Goal: Information Seeking & Learning: Learn about a topic

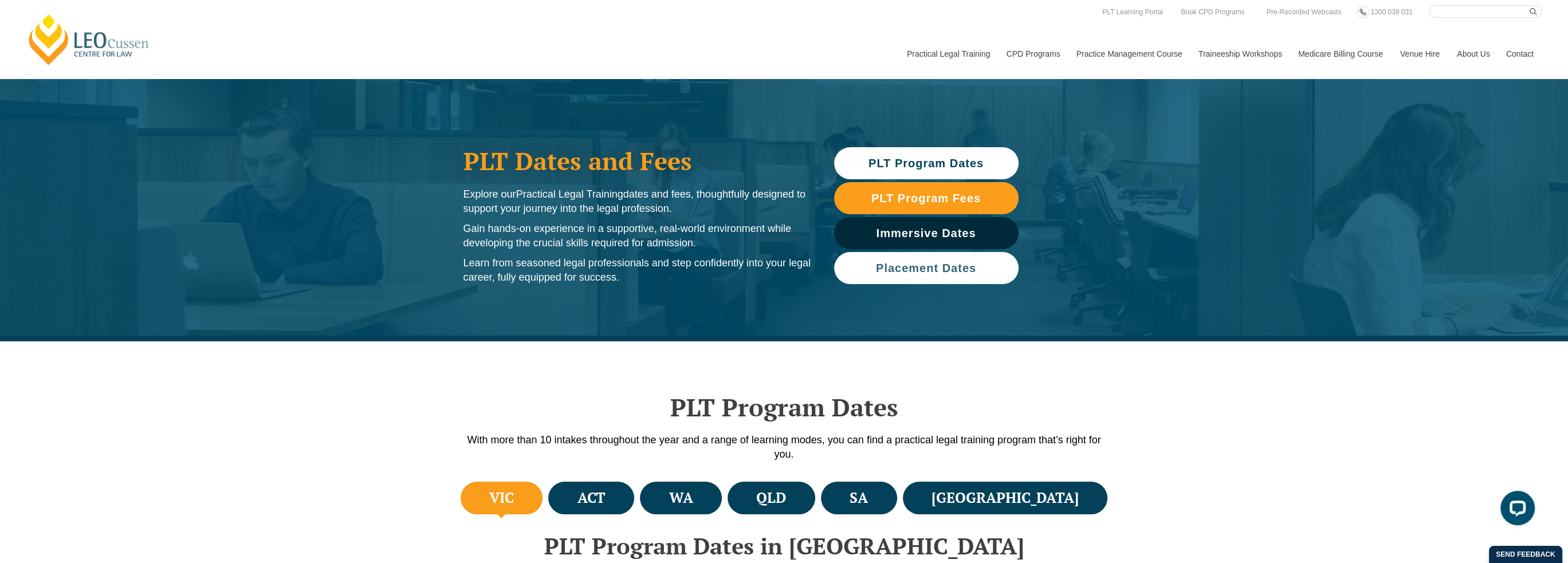
click at [970, 275] on link "Placement Dates" at bounding box center [926, 268] width 185 height 32
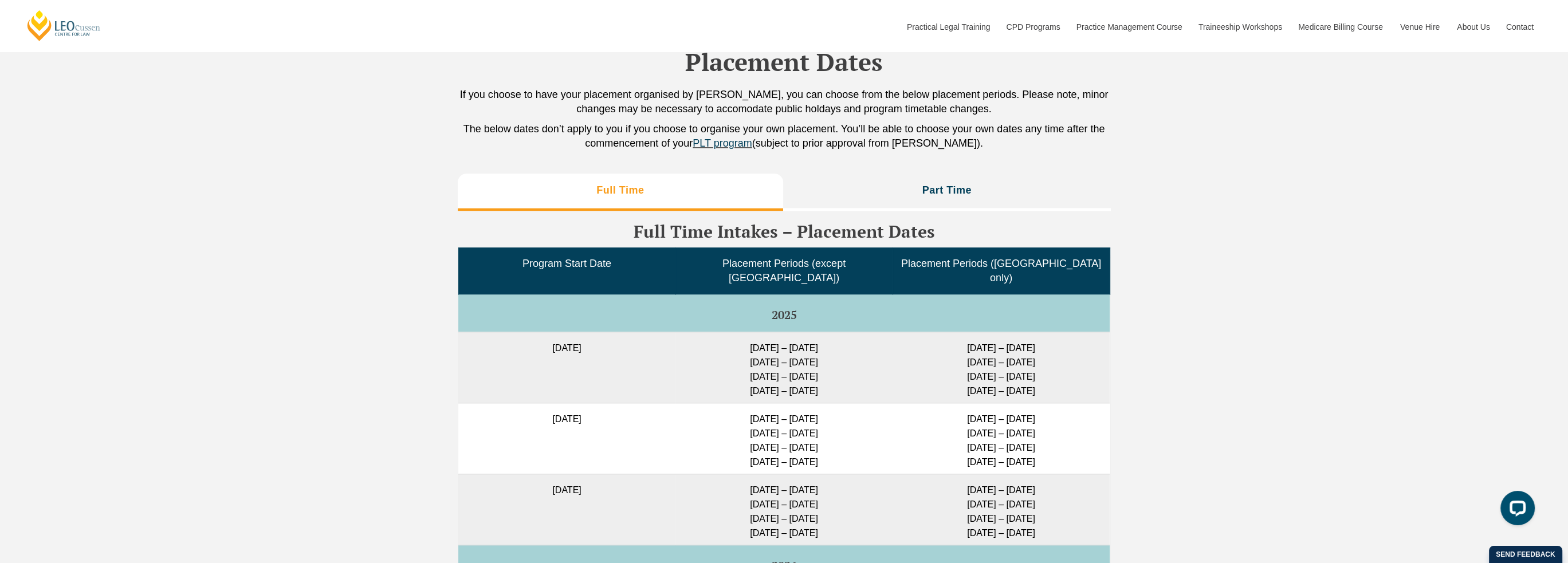
scroll to position [2746, 0]
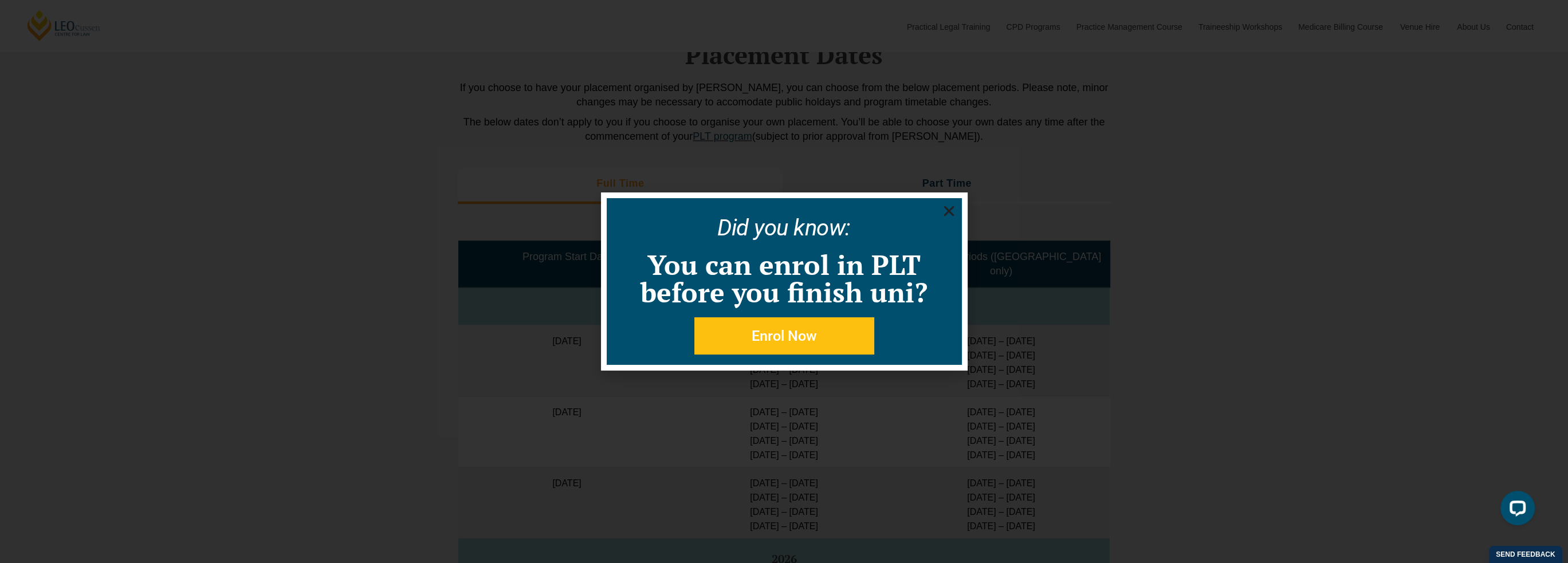
click at [947, 208] on icon "Close" at bounding box center [949, 211] width 15 height 15
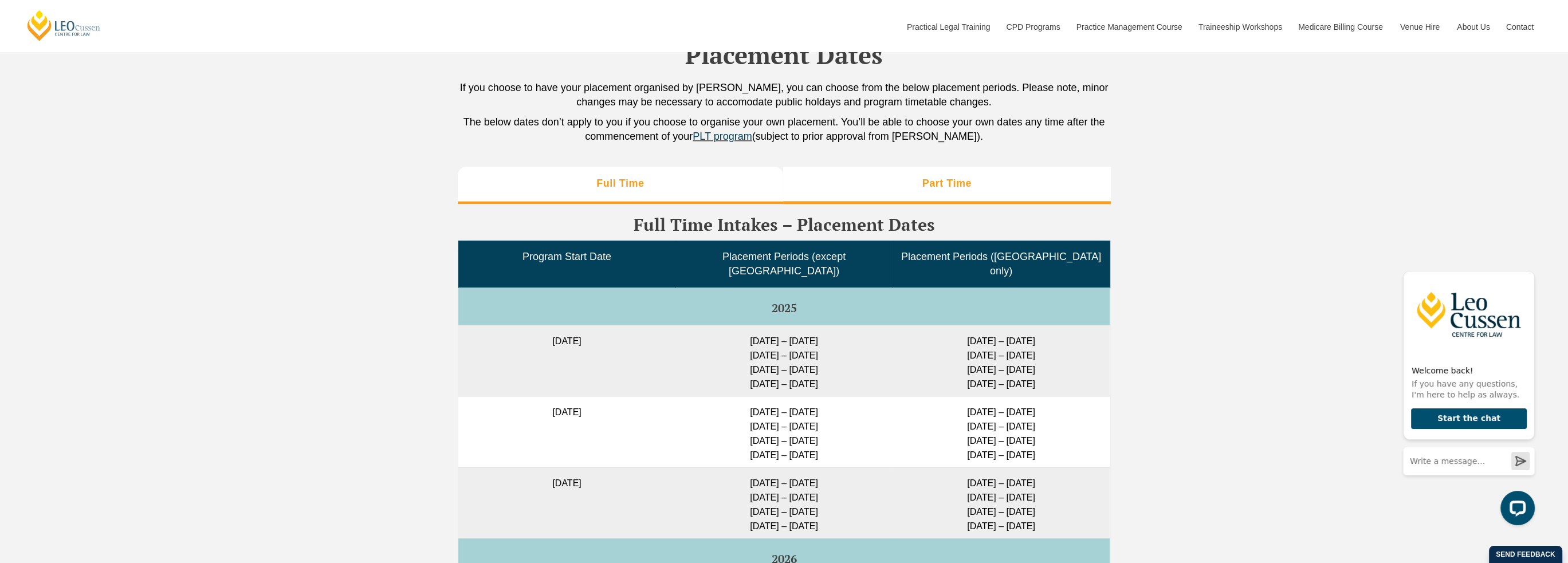
click at [942, 190] on h3 "Part Time" at bounding box center [946, 183] width 49 height 13
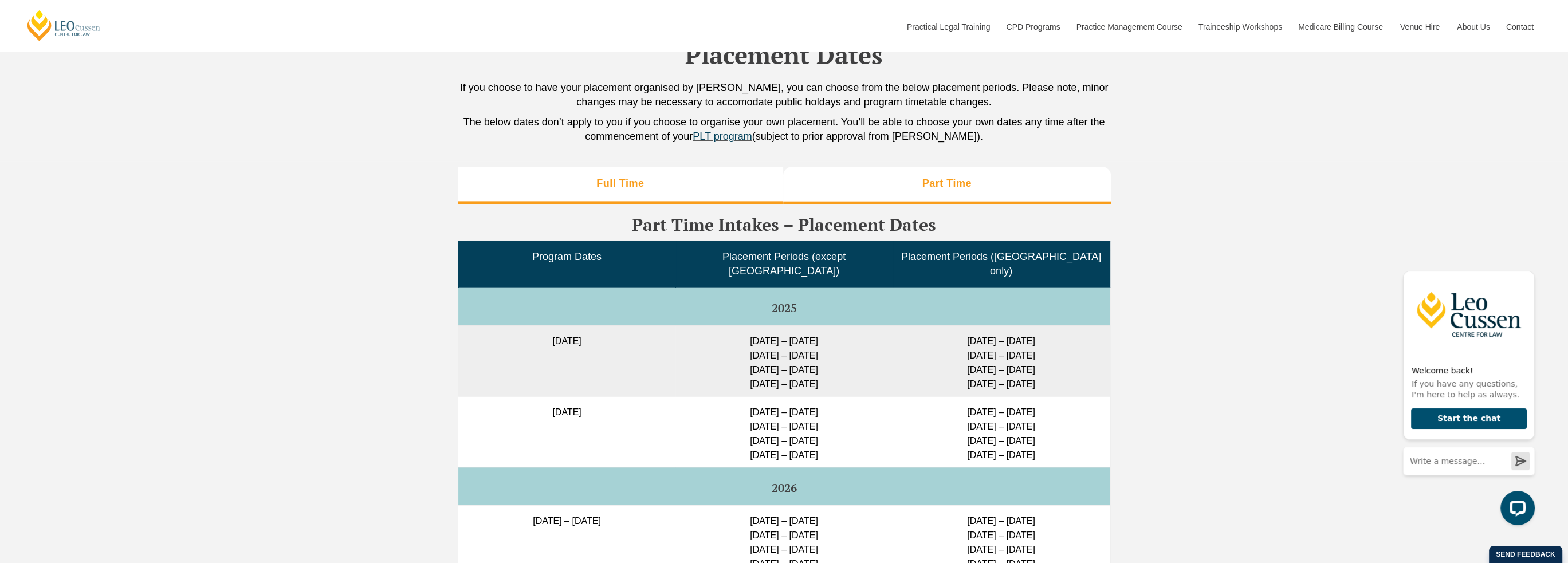
click at [628, 189] on h3 "Full Time" at bounding box center [620, 183] width 48 height 13
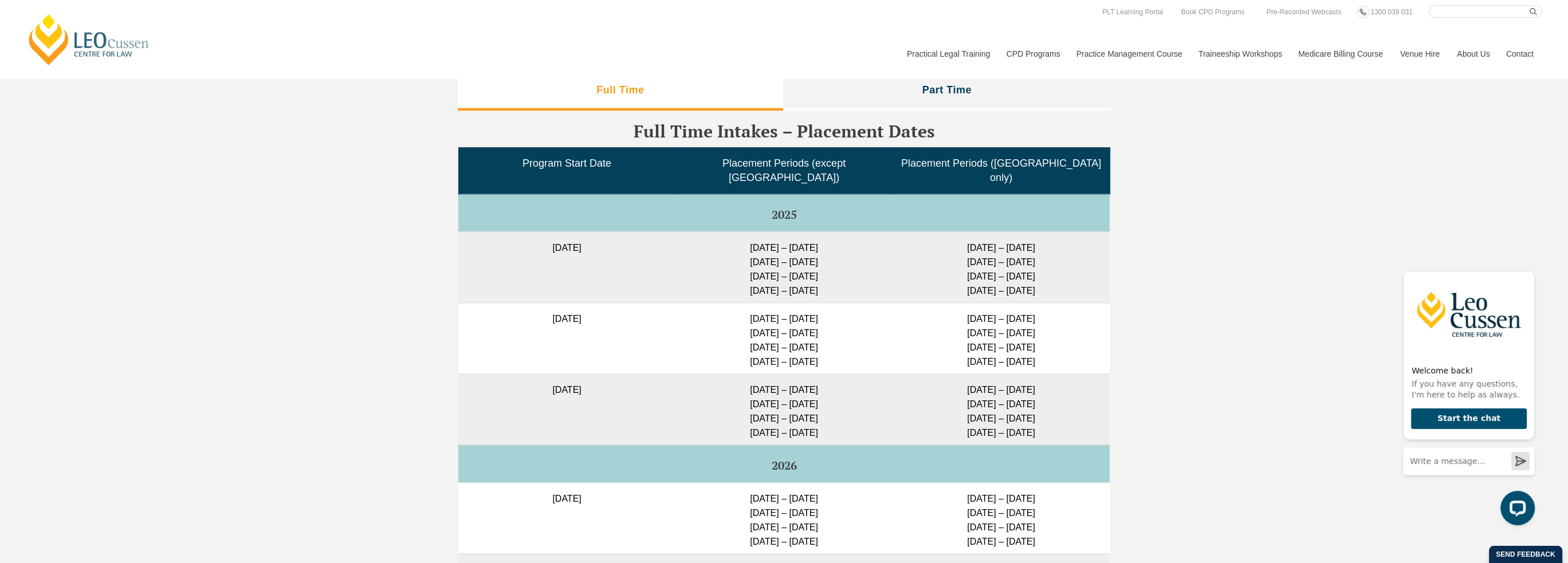
scroll to position [2803, 0]
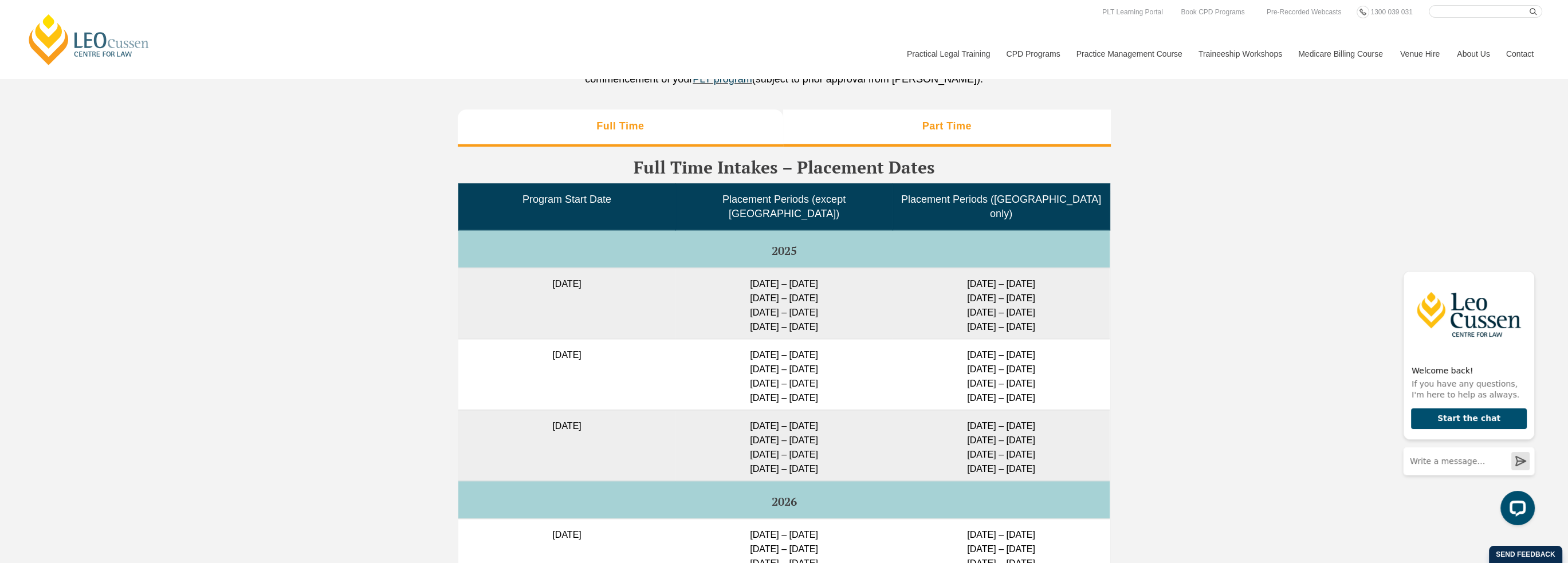
click at [934, 133] on h3 "Part Time" at bounding box center [946, 126] width 49 height 13
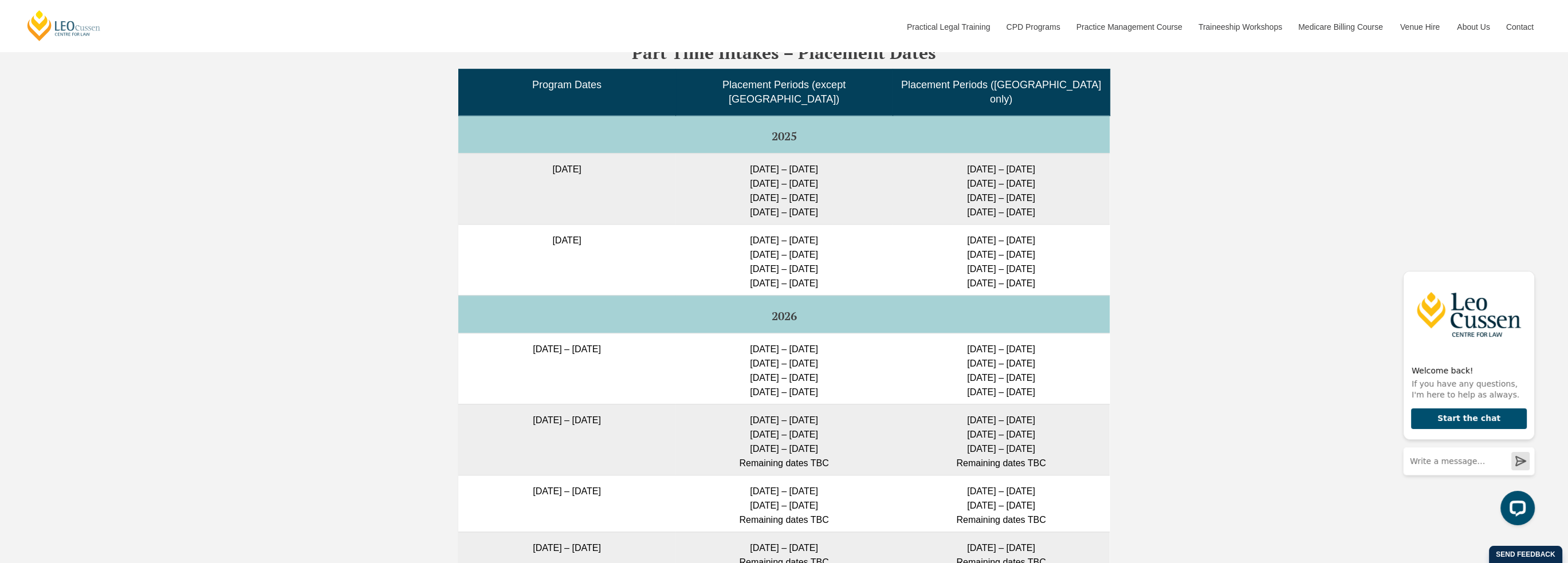
scroll to position [2860, 0]
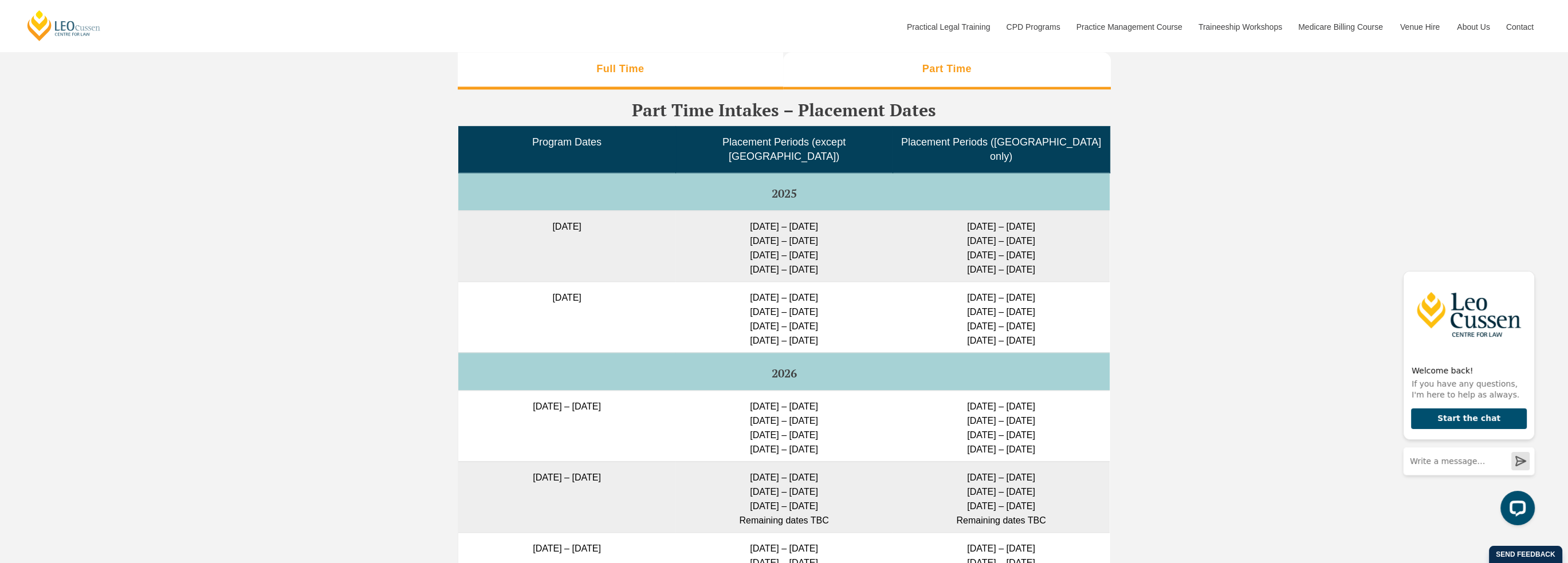
click at [607, 89] on li "Full Time" at bounding box center [621, 70] width 326 height 36
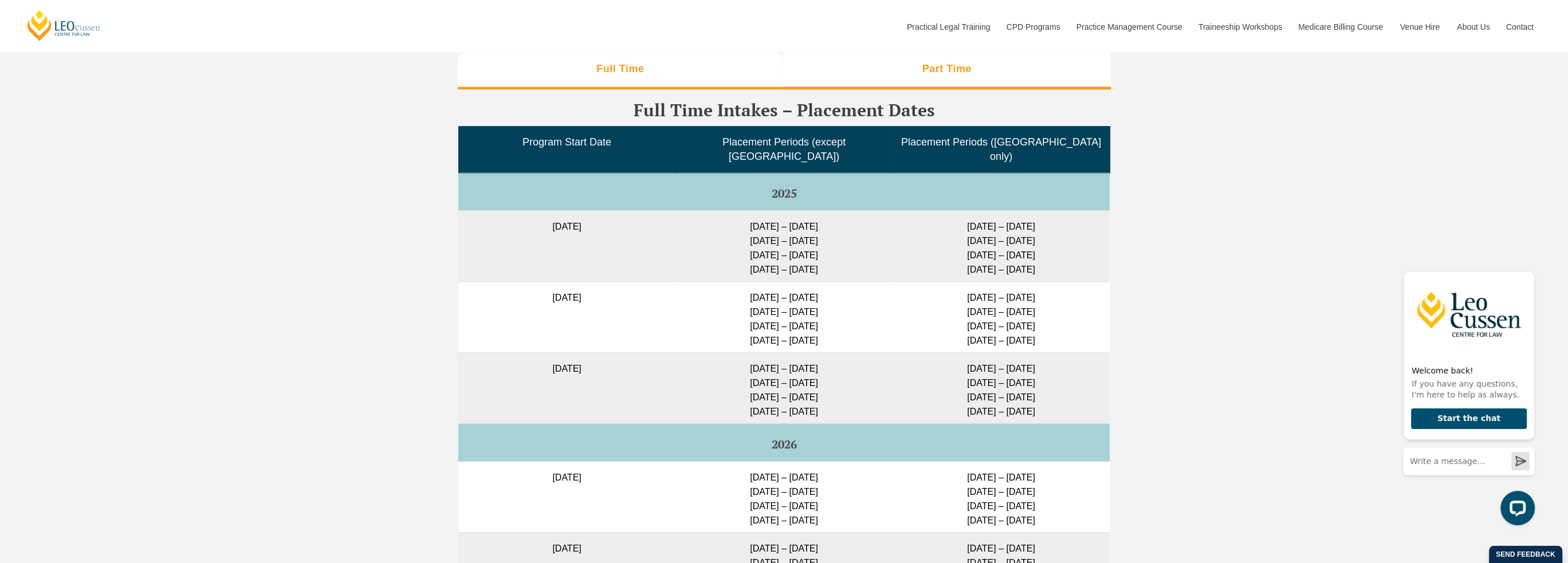
click at [966, 75] on h3 "Part Time" at bounding box center [946, 69] width 49 height 13
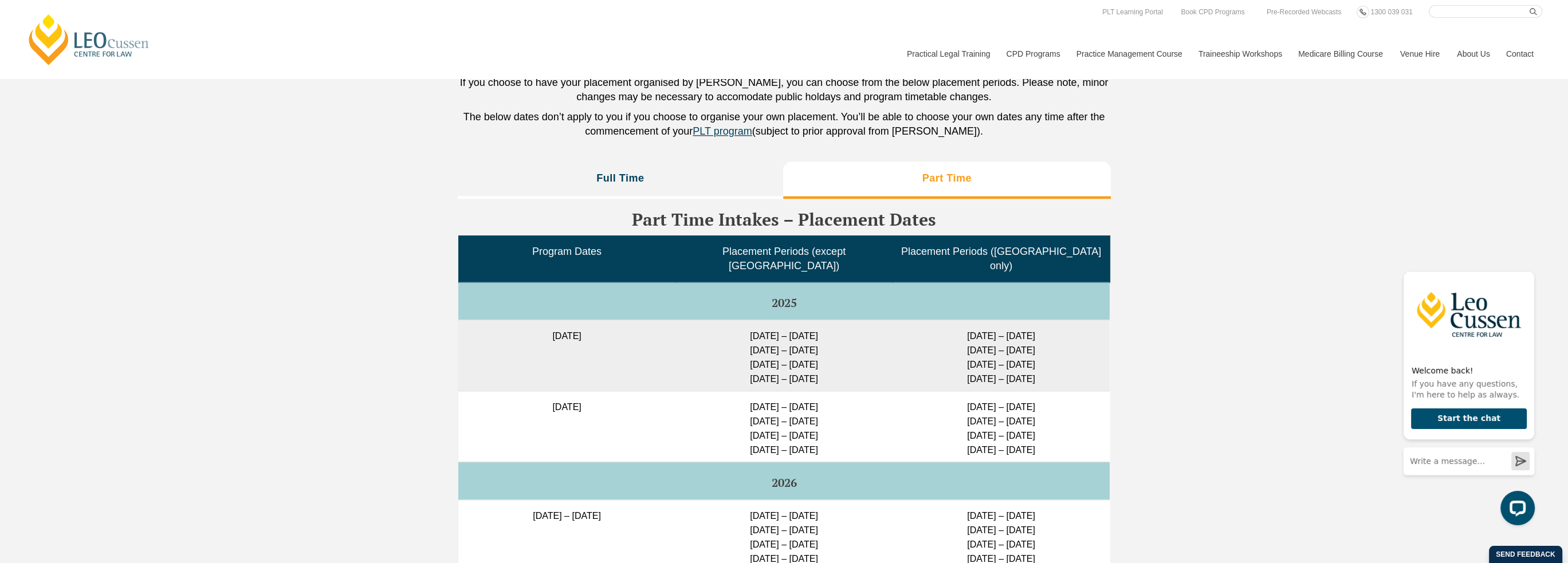
scroll to position [2746, 0]
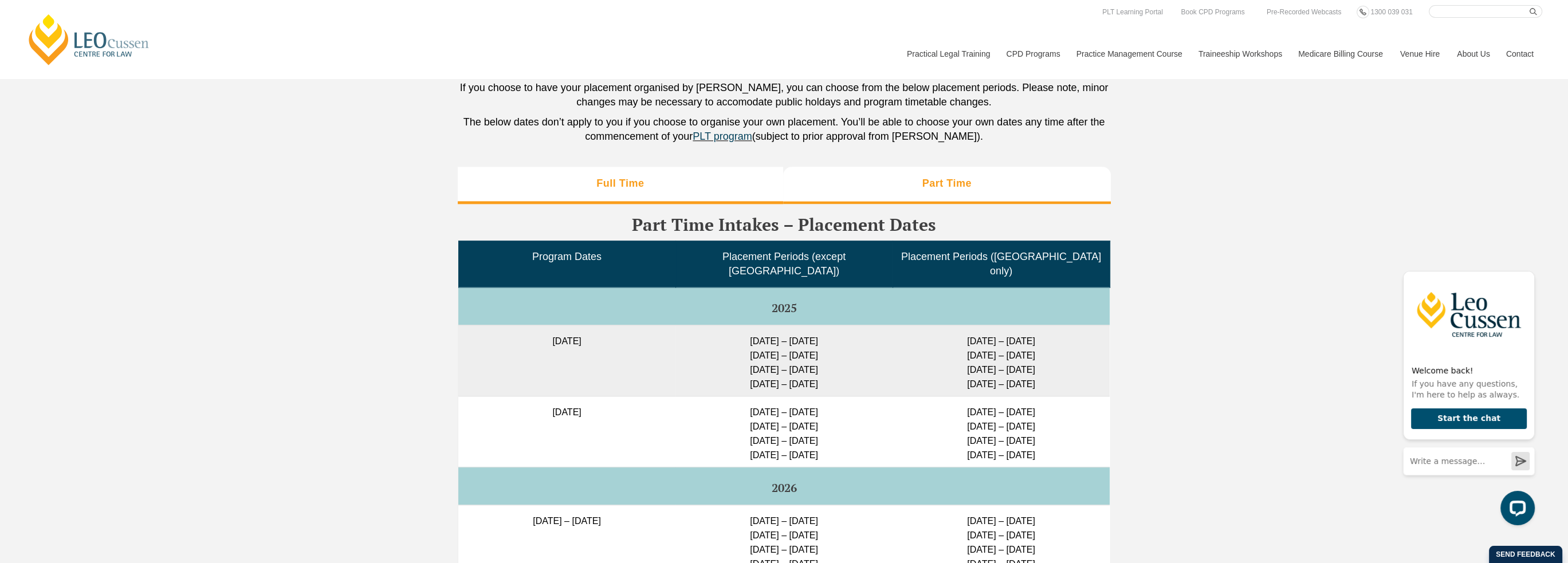
click at [605, 203] on li "Full Time" at bounding box center [621, 185] width 326 height 36
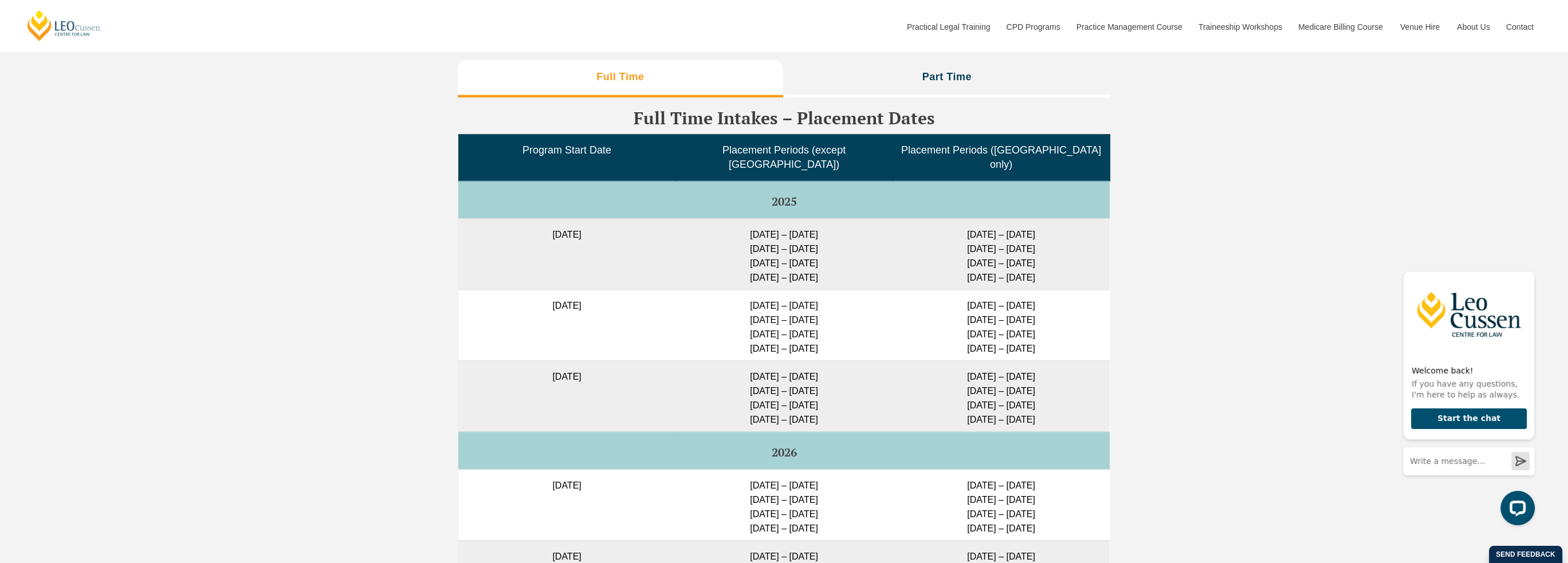
scroll to position [2860, 0]
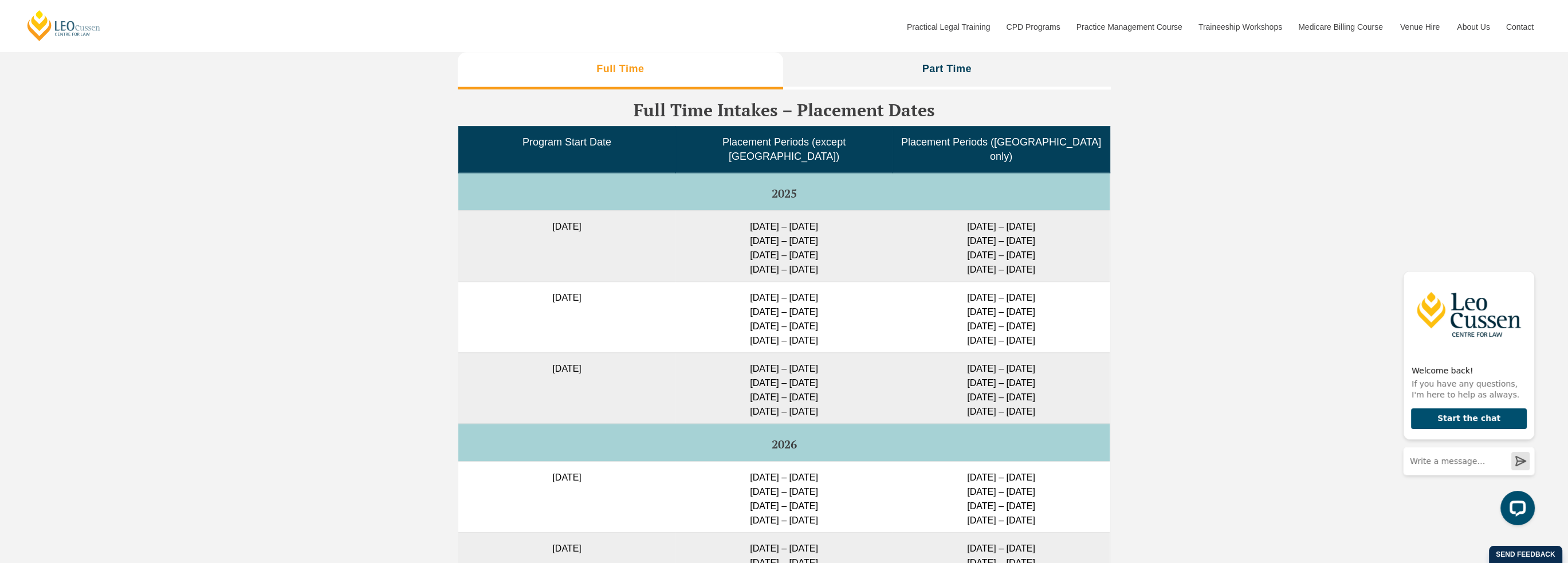
drag, startPoint x: 1054, startPoint y: 220, endPoint x: 953, endPoint y: 222, distance: 101.0
click at [953, 222] on td "[DATE] – [DATE] [DATE] – [DATE] [DATE] – [DATE] [DATE] – [DATE]" at bounding box center [1001, 245] width 217 height 71
copy td "[DATE] – [DATE]"
click at [1062, 237] on td "[DATE] – [DATE] [DATE] – [DATE] [DATE] – [DATE] [DATE] – [DATE]" at bounding box center [1001, 245] width 217 height 71
click at [1052, 234] on td "[DATE] – [DATE] [DATE] – [DATE] [DATE] – [DATE] [DATE] – [DATE]" at bounding box center [1001, 245] width 217 height 71
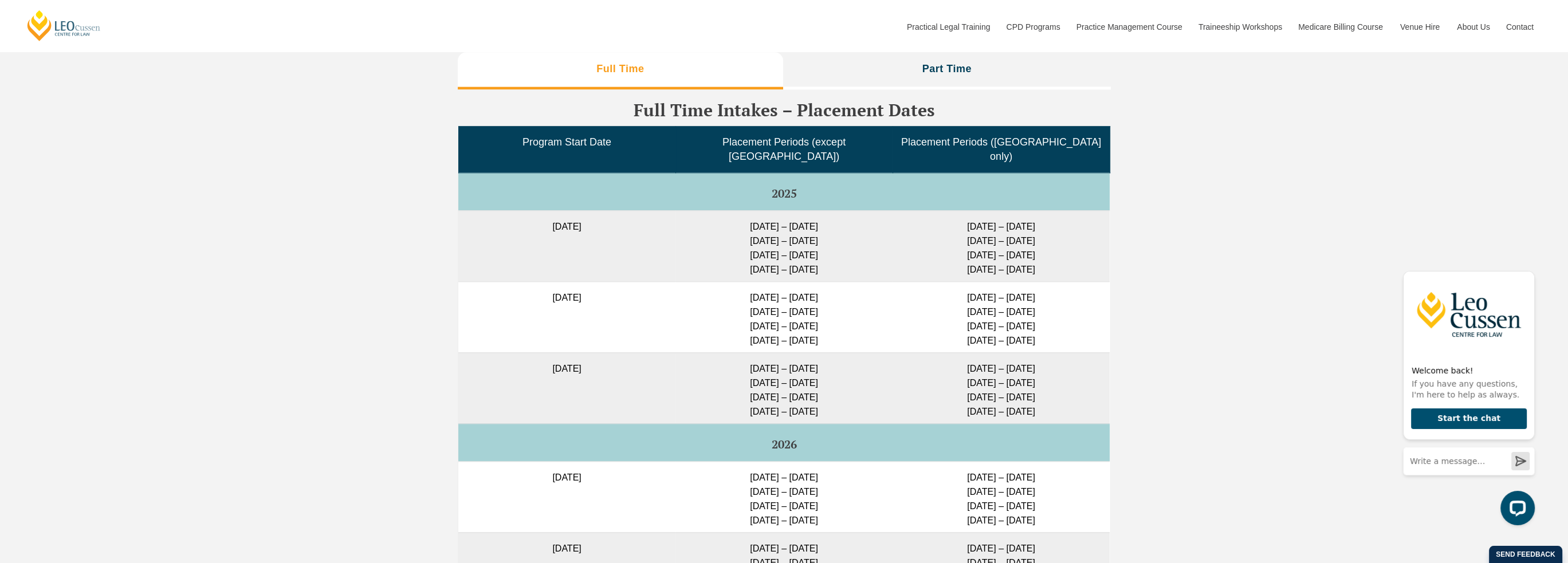
drag, startPoint x: 1052, startPoint y: 233, endPoint x: 954, endPoint y: 241, distance: 98.3
click at [952, 241] on td "[DATE] – [DATE] [DATE] – [DATE] [DATE] – [DATE] [DATE] – [DATE]" at bounding box center [1001, 245] width 217 height 71
copy td "[DATE] – [DATE]"
